Goal: Task Accomplishment & Management: Manage account settings

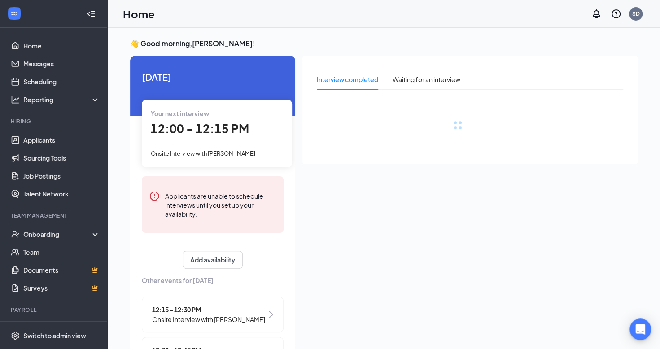
click at [87, 16] on icon "Collapse" at bounding box center [91, 13] width 9 height 9
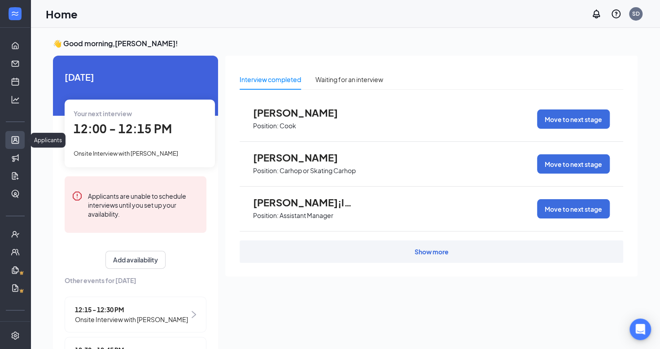
click at [23, 137] on link "Applicants" at bounding box center [27, 140] width 9 height 18
click at [23, 145] on link "Applicants" at bounding box center [27, 140] width 9 height 18
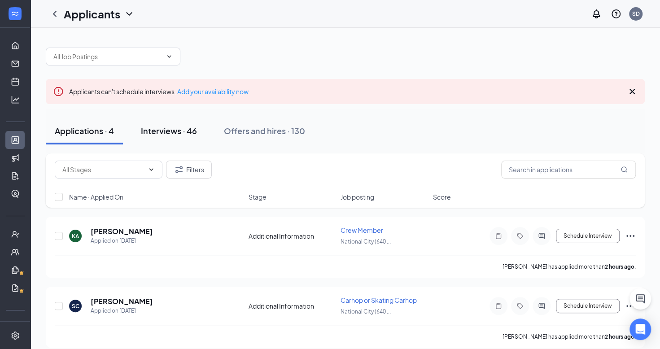
click at [183, 130] on div "Interviews · 46" at bounding box center [169, 130] width 56 height 11
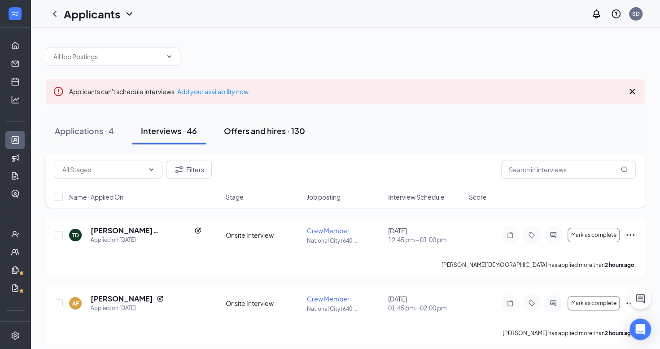
click at [259, 131] on div "Offers and hires · 130" at bounding box center [264, 130] width 81 height 11
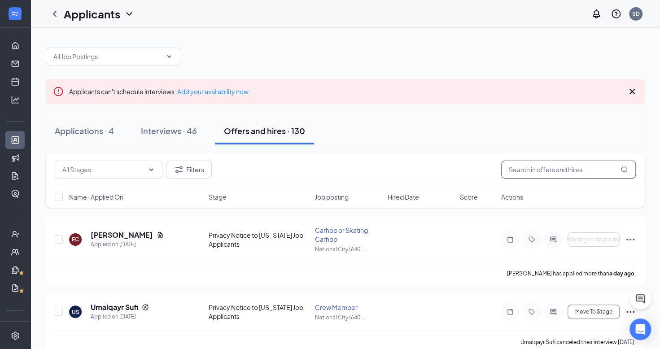
click at [548, 166] on input "text" at bounding box center [568, 170] width 135 height 18
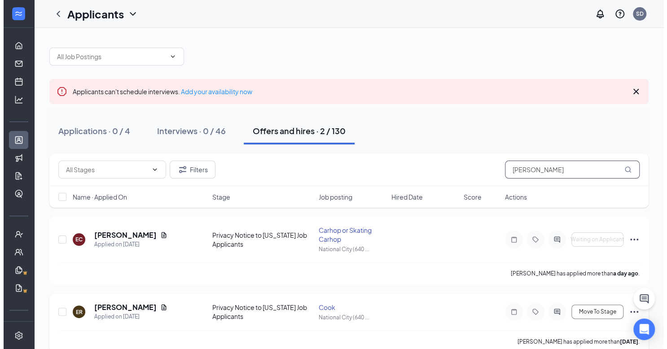
scroll to position [13, 0]
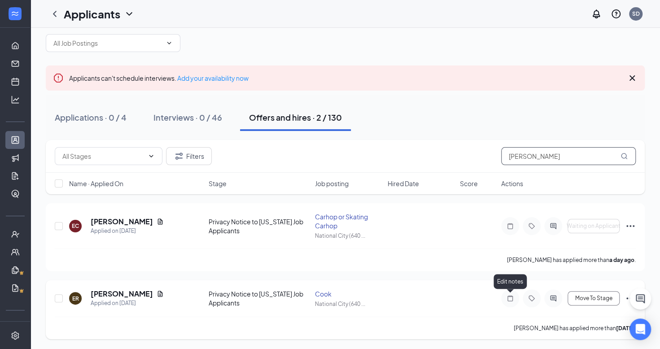
type input "[PERSON_NAME]"
click at [514, 299] on icon "Note" at bounding box center [510, 298] width 11 height 7
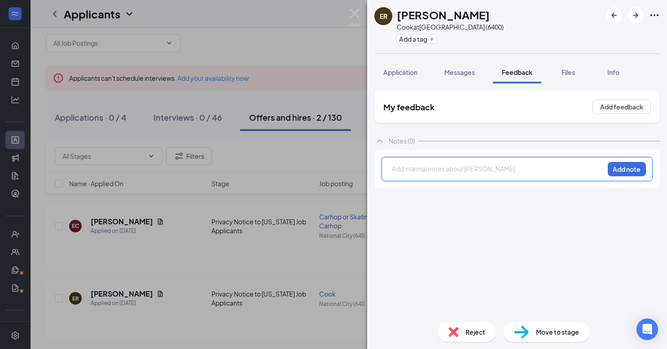
click at [481, 333] on span "Reject" at bounding box center [475, 332] width 20 height 10
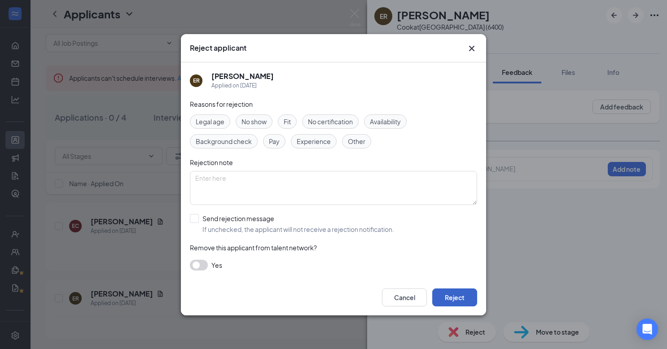
click at [450, 297] on button "Reject" at bounding box center [454, 298] width 45 height 18
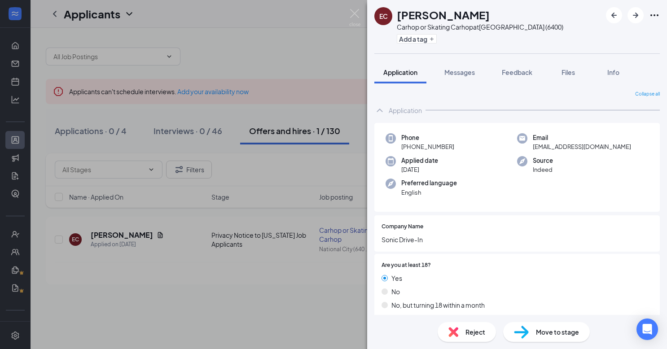
click at [479, 331] on span "Reject" at bounding box center [475, 332] width 20 height 10
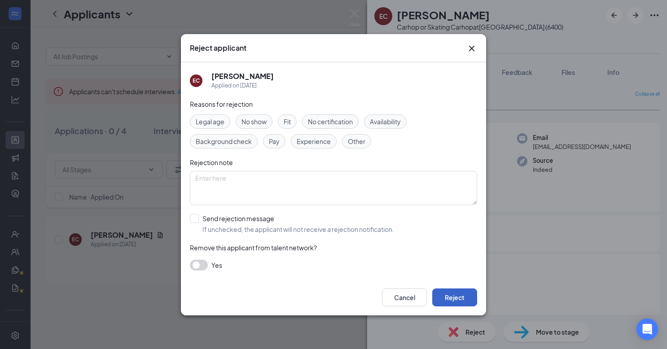
click at [459, 300] on button "Reject" at bounding box center [454, 298] width 45 height 18
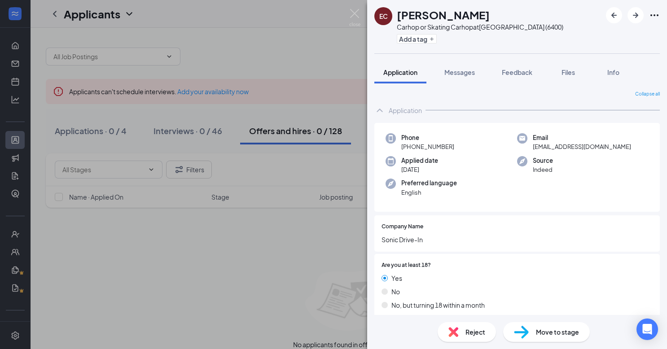
click at [304, 272] on div "EC [PERSON_NAME] Carhop or Skating Carhop at [GEOGRAPHIC_DATA] (6400) Add a tag…" at bounding box center [333, 174] width 667 height 349
